Goal: Communication & Community: Answer question/provide support

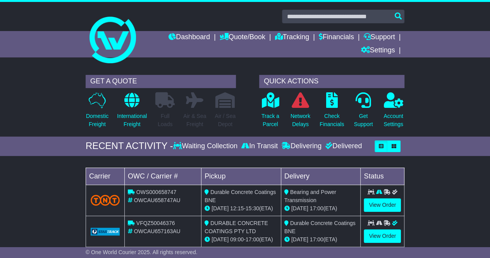
scroll to position [929, 0]
click at [385, 37] on link "Support" at bounding box center [378, 37] width 31 height 13
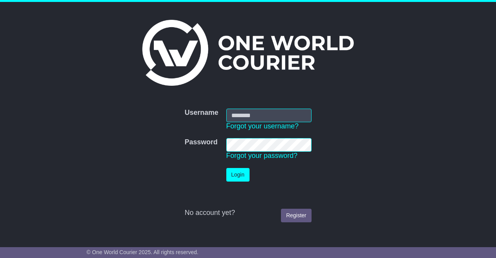
type input "**********"
click at [239, 173] on button "Login" at bounding box center [237, 175] width 23 height 14
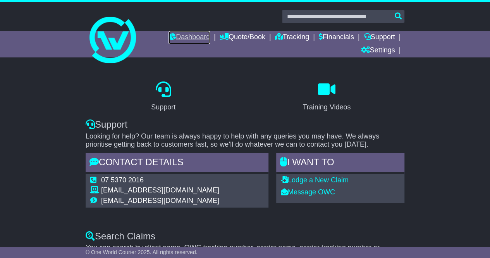
click at [188, 35] on link "Dashboard" at bounding box center [188, 37] width 41 height 13
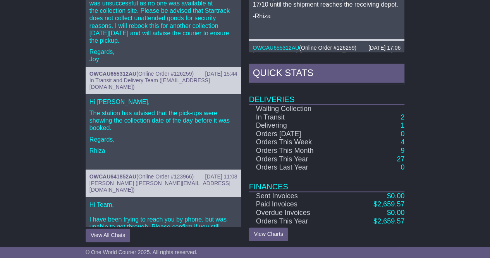
scroll to position [434, 0]
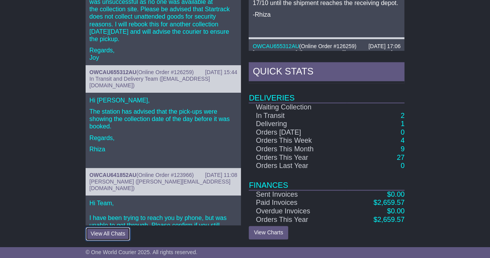
click at [93, 228] on button "View All Chats" at bounding box center [108, 234] width 45 height 14
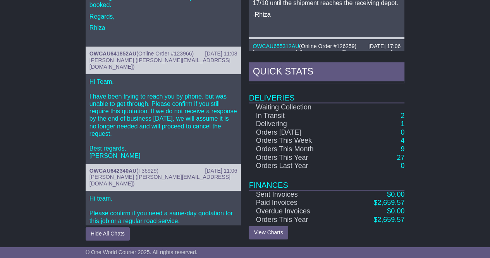
scroll to position [134, 0]
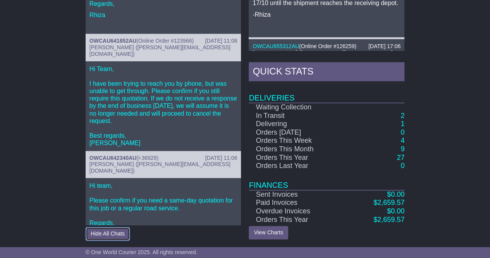
click at [101, 231] on button "Hide All Chats" at bounding box center [108, 234] width 44 height 14
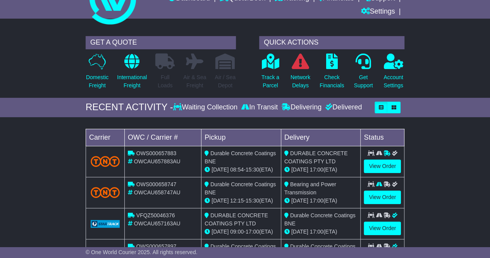
scroll to position [0, 0]
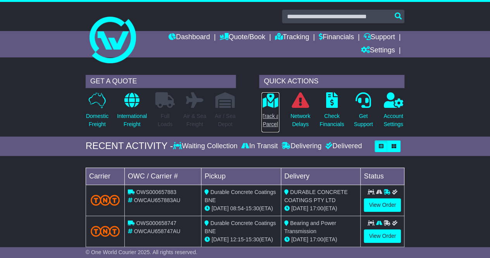
click at [266, 105] on icon at bounding box center [269, 99] width 17 height 15
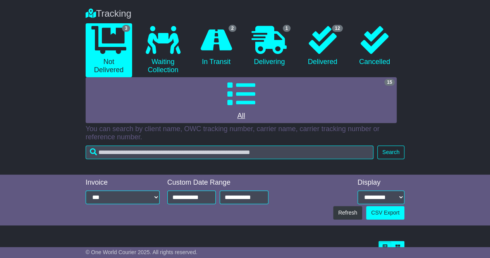
scroll to position [58, 0]
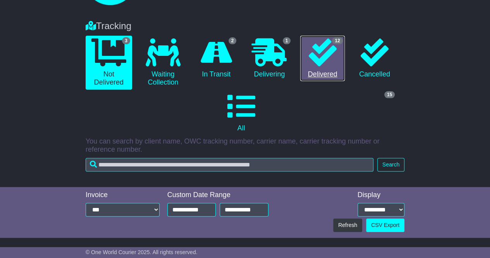
click at [323, 70] on link "12 Delivered" at bounding box center [322, 59] width 44 height 46
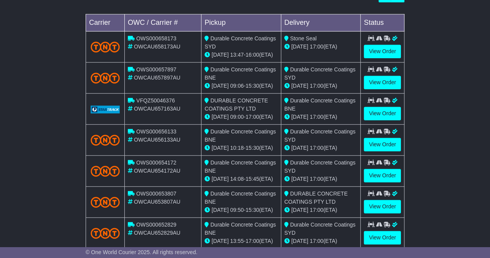
scroll to position [329, 0]
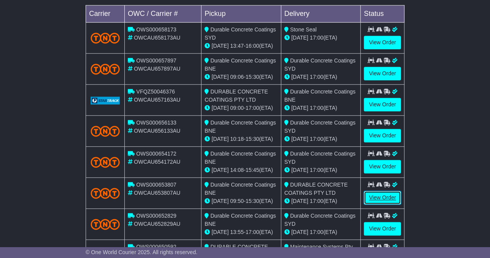
click at [380, 194] on link "View Order" at bounding box center [382, 198] width 37 height 14
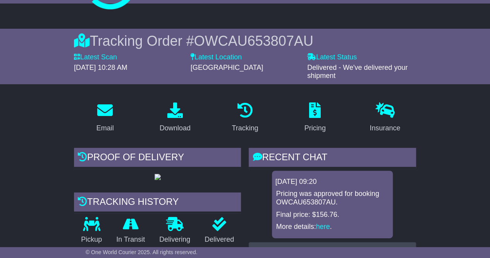
scroll to position [77, 0]
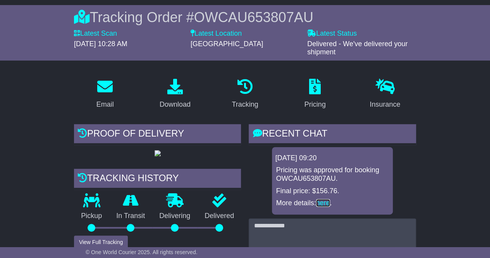
click at [327, 203] on link "here" at bounding box center [323, 203] width 14 height 8
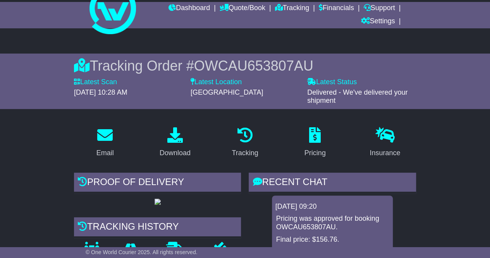
scroll to position [0, 0]
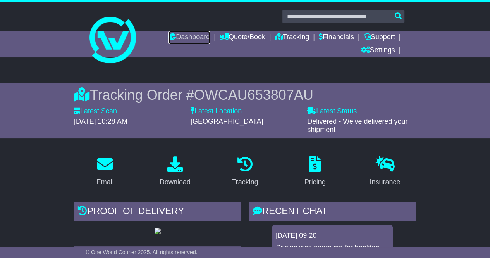
click at [191, 35] on link "Dashboard" at bounding box center [188, 37] width 41 height 13
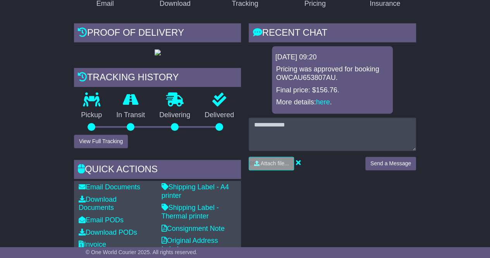
scroll to position [155, 0]
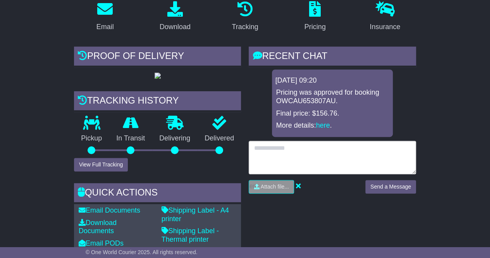
click at [259, 149] on textarea at bounding box center [332, 157] width 167 height 33
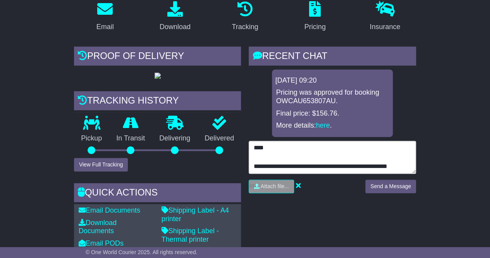
scroll to position [0, 0]
type textarea "*"
click at [290, 151] on textarea at bounding box center [332, 157] width 167 height 33
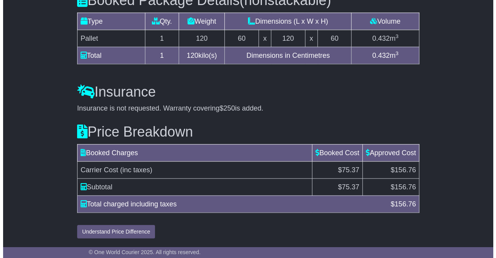
scroll to position [759, 0]
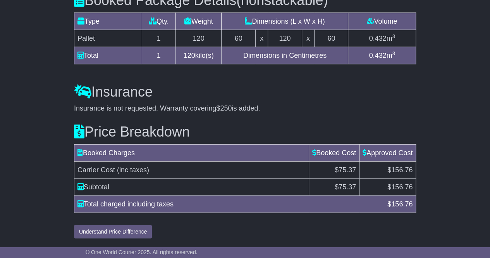
type textarea "**********"
click at [128, 230] on button "Understand Price Difference" at bounding box center [113, 232] width 78 height 14
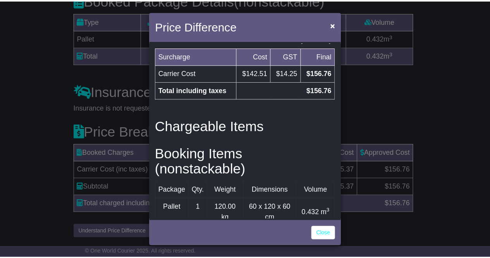
scroll to position [309, 0]
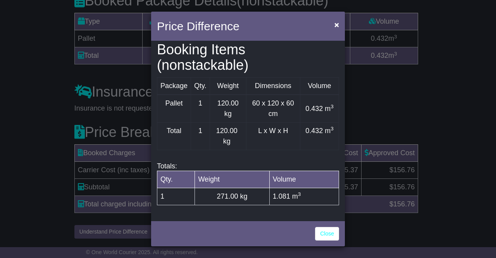
click at [253, 194] on td "271.00 kg" at bounding box center [232, 195] width 74 height 17
drag, startPoint x: 305, startPoint y: 196, endPoint x: 271, endPoint y: 197, distance: 33.7
click at [271, 197] on td "1.081 m 3" at bounding box center [303, 195] width 69 height 17
copy span "1.081 m 3"
click at [401, 121] on div "Price Difference × Price Breakdown Surcharge Cost GST Final Carrier Cost $68.52…" at bounding box center [248, 129] width 496 height 258
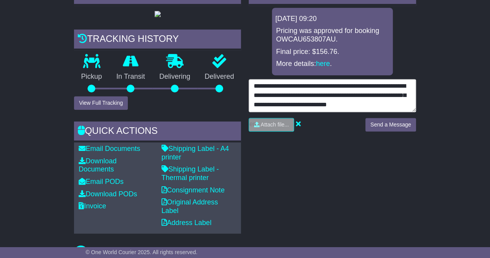
scroll to position [0, 0]
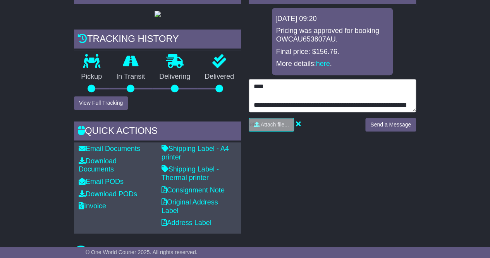
drag, startPoint x: 313, startPoint y: 102, endPoint x: 223, endPoint y: 45, distance: 106.6
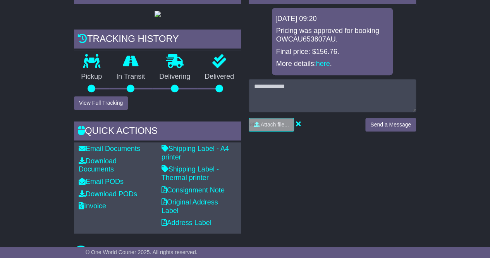
click at [417, 47] on div "RECENT CHAT Loading... No messages 09 Oct 2025 09:20 Pricing was approved for b…" at bounding box center [332, 109] width 175 height 248
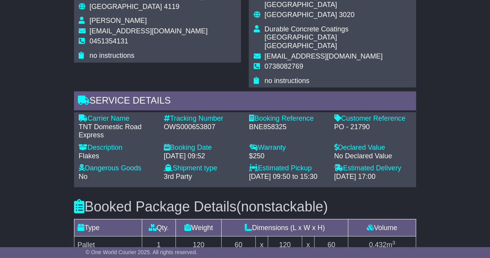
scroll to position [565, 0]
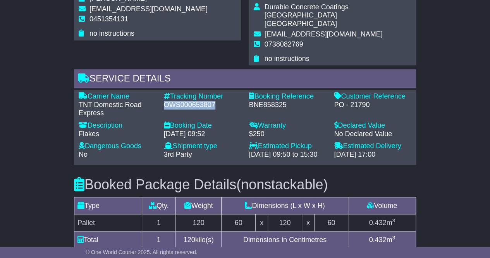
drag, startPoint x: 209, startPoint y: 111, endPoint x: 161, endPoint y: 112, distance: 48.0
click at [161, 112] on div "Tracking Number - OWS000653807" at bounding box center [202, 104] width 85 height 25
copy div "OWS000653807"
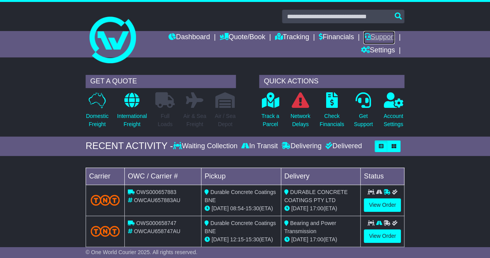
click at [386, 39] on link "Support" at bounding box center [378, 37] width 31 height 13
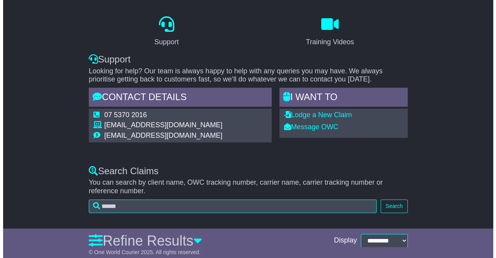
scroll to position [77, 0]
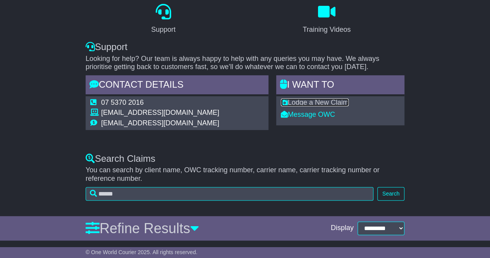
click at [311, 101] on link "Lodge a New Claim" at bounding box center [315, 102] width 68 height 8
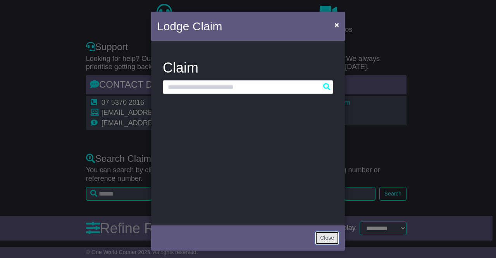
drag, startPoint x: 331, startPoint y: 237, endPoint x: 340, endPoint y: 228, distance: 12.6
click at [331, 236] on button "Close" at bounding box center [327, 238] width 24 height 14
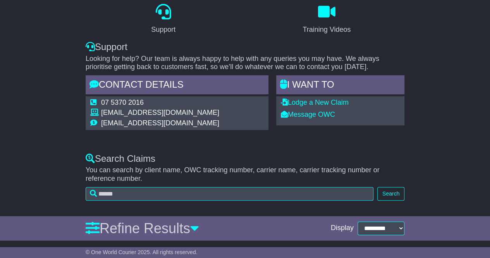
click at [442, 123] on div "Support Training Videos Support Looking for help? Our team is always happy to h…" at bounding box center [245, 69] width 490 height 152
click at [311, 114] on link "Message OWC" at bounding box center [308, 114] width 54 height 8
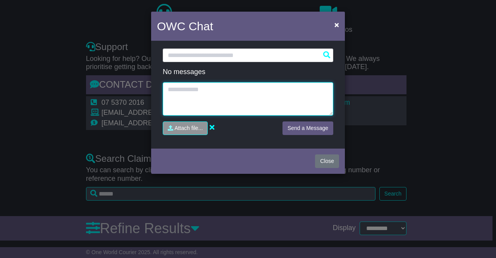
click at [191, 88] on textarea at bounding box center [248, 98] width 170 height 33
paste textarea "**********"
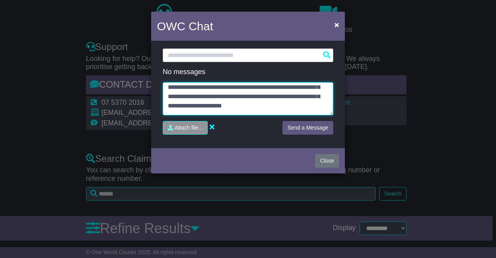
scroll to position [0, 0]
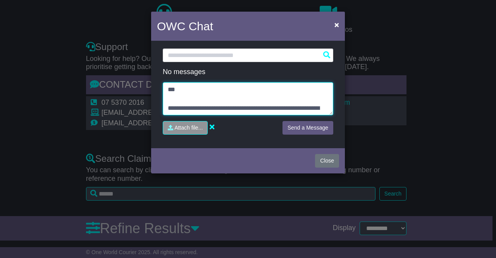
type textarea "**********"
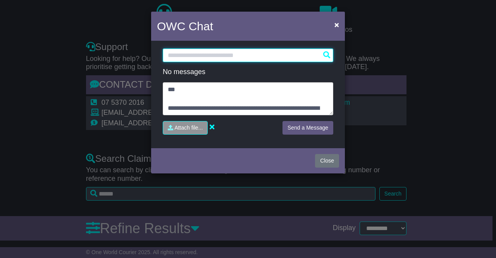
click at [207, 56] on input "text" at bounding box center [248, 55] width 170 height 14
paste input "**********"
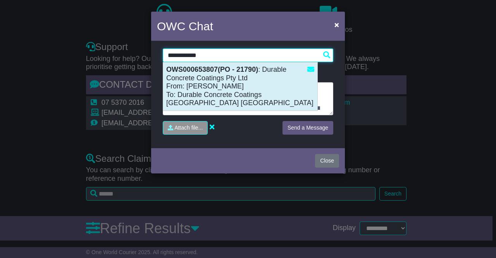
click at [265, 82] on div "OWS000653807(PO - 21790) : Durable Concrete Coatings Pty Ltd From: [PERSON_NAME…" at bounding box center [240, 86] width 154 height 48
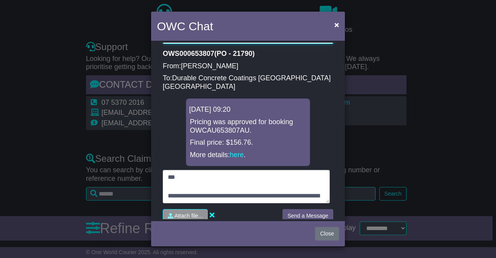
scroll to position [24, 0]
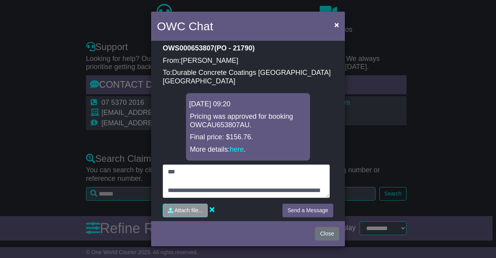
type input "**********"
click at [301, 203] on button "Send a Message" at bounding box center [307, 210] width 51 height 14
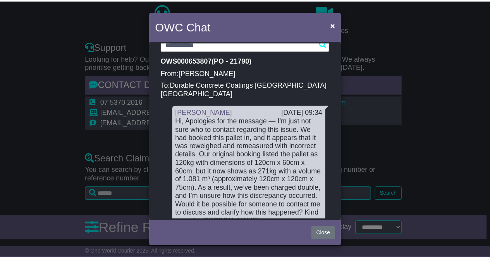
scroll to position [0, 0]
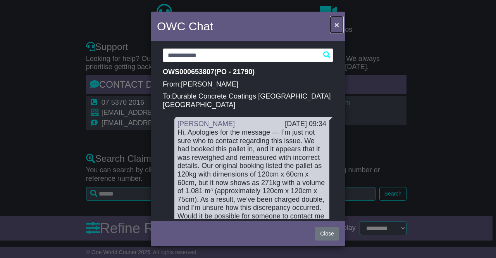
click at [336, 24] on span "×" at bounding box center [336, 24] width 5 height 9
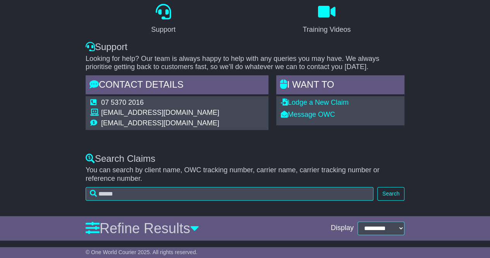
click at [461, 120] on div "Support Training Videos Support Looking for help? Our team is always happy to h…" at bounding box center [245, 69] width 490 height 152
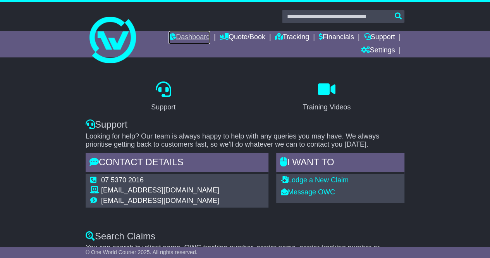
click at [188, 38] on link "Dashboard" at bounding box center [188, 37] width 41 height 13
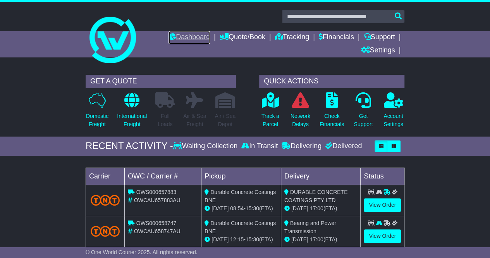
click at [185, 36] on link "Dashboard" at bounding box center [188, 37] width 41 height 13
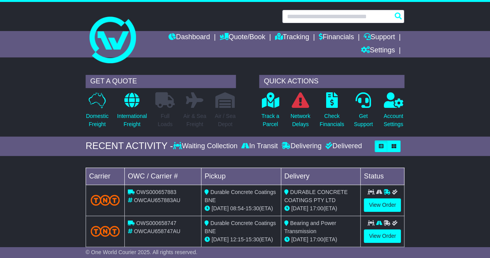
click at [331, 14] on input "text" at bounding box center [343, 17] width 122 height 14
paste input "**********"
type input "**********"
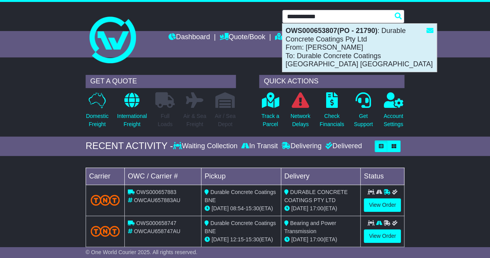
click at [335, 36] on div "OWS000653807(PO - 21790) : Durable Concrete Coatings Pty Ltd From: Michael Lane…" at bounding box center [359, 48] width 154 height 48
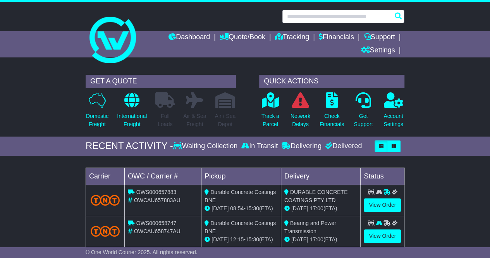
click at [329, 19] on input "text" at bounding box center [343, 17] width 122 height 14
paste input "**********"
type input "**********"
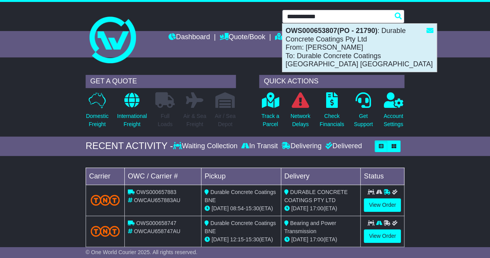
click at [350, 60] on div "OWS000653807(PO - 21790) : Durable Concrete Coatings Pty Ltd From: [PERSON_NAME…" at bounding box center [359, 48] width 154 height 48
